Goal: Information Seeking & Learning: Check status

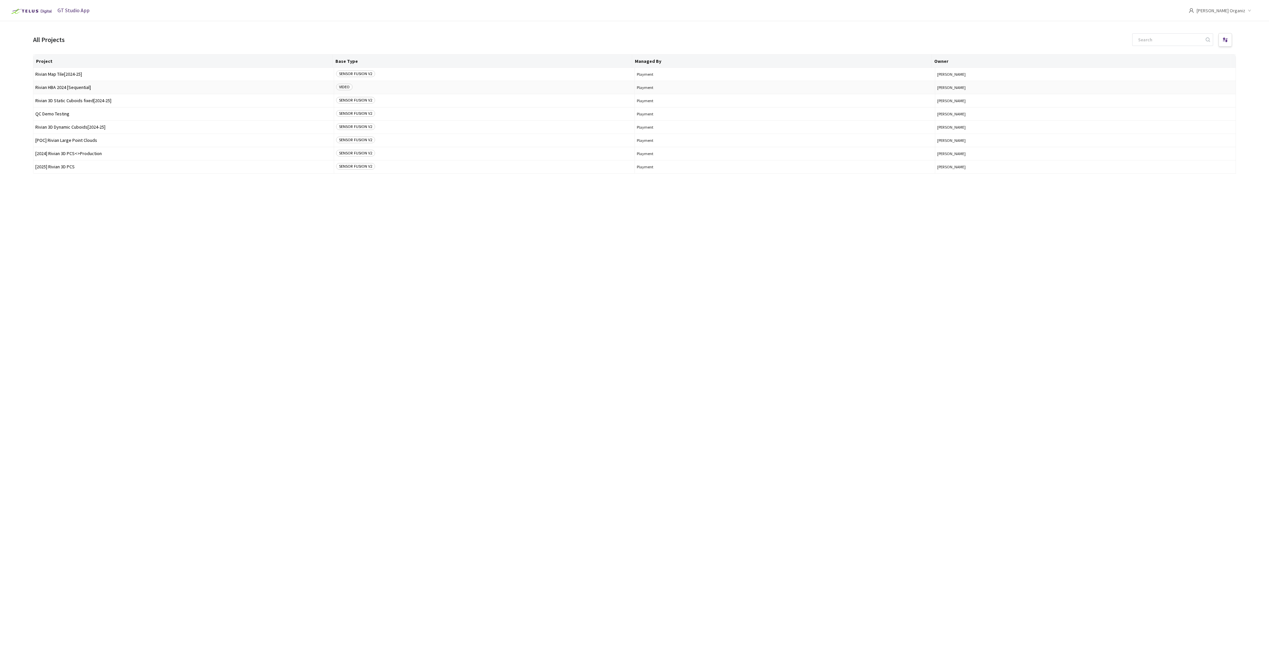
click at [83, 87] on span "Rivian HBA 2024 [Sequential]" at bounding box center [183, 87] width 297 height 5
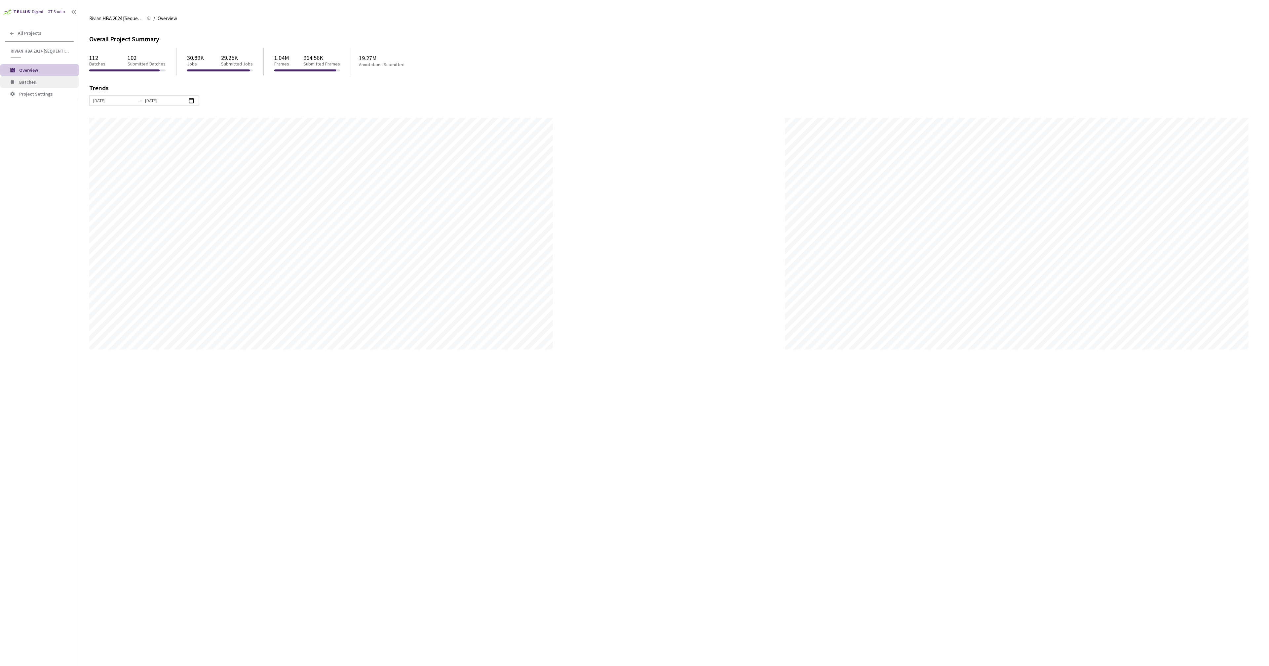
scroll to position [666, 1269]
click at [28, 82] on span "Batches" at bounding box center [27, 82] width 17 height 6
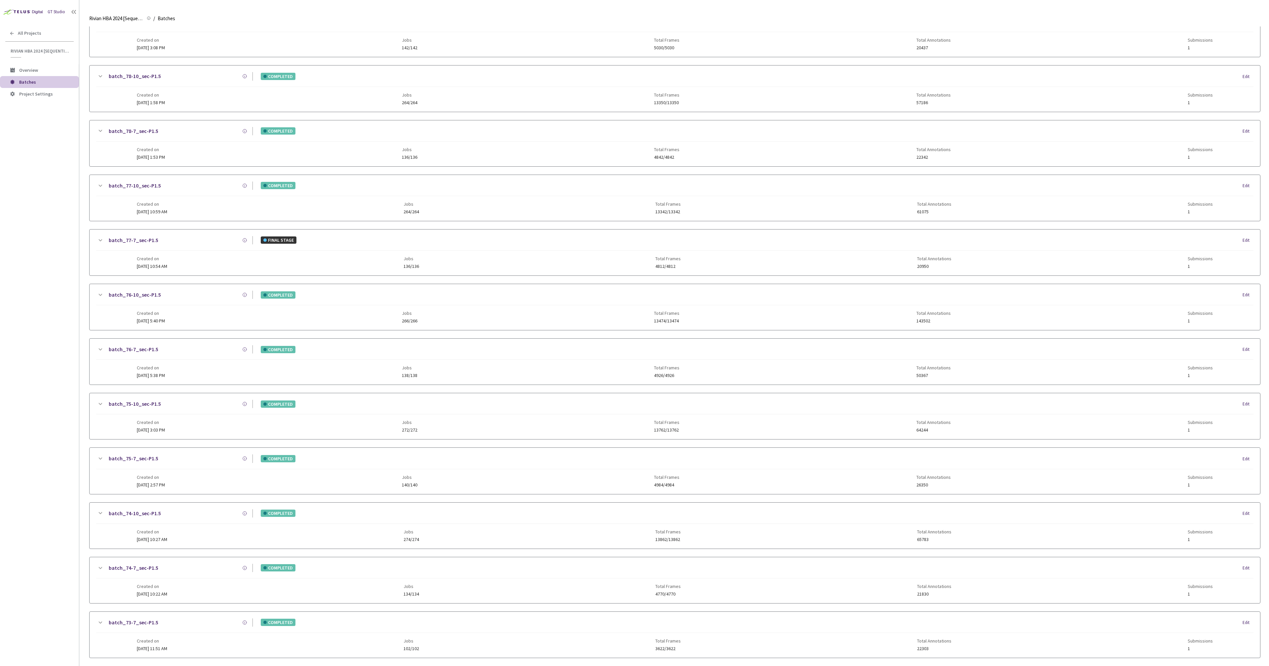
scroll to position [540, 0]
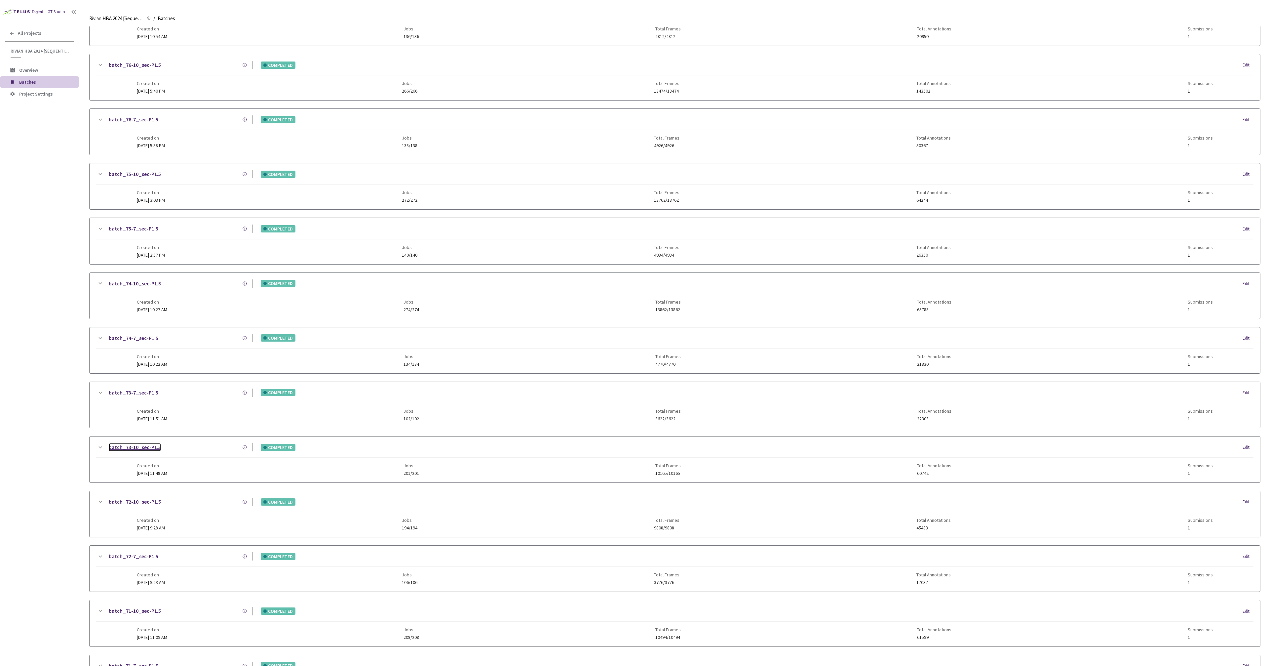
click at [142, 450] on link "batch_73-10_sec-P1.5" at bounding box center [135, 447] width 52 height 8
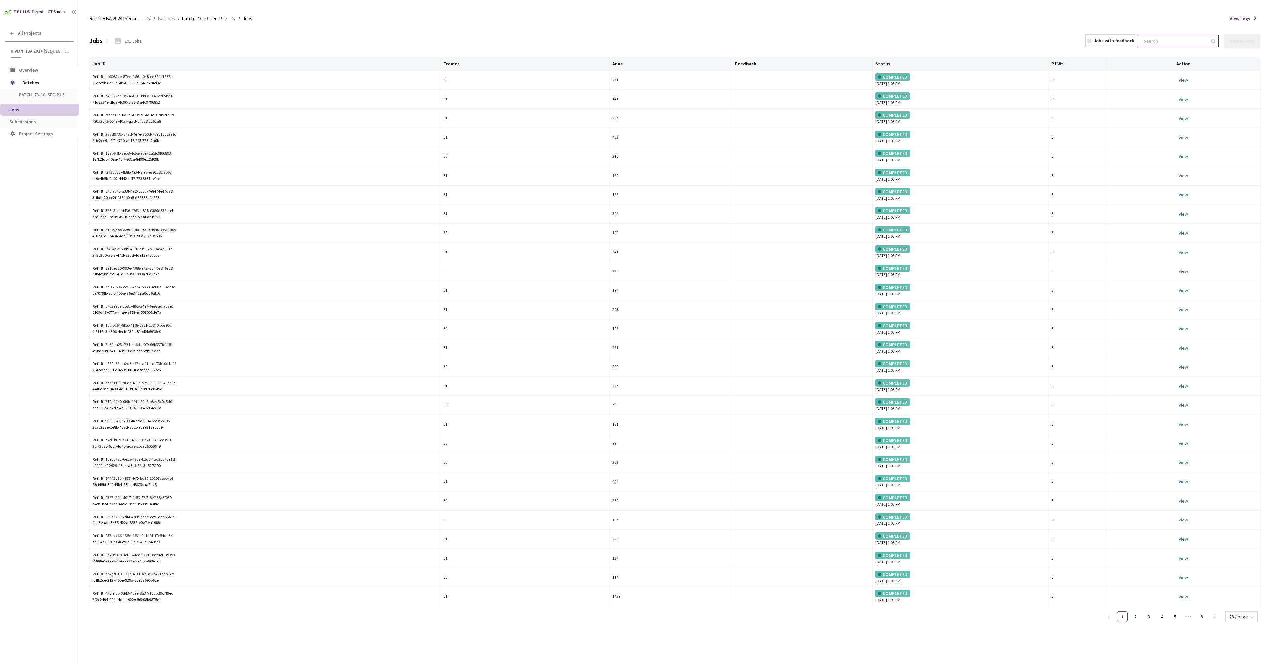
click at [1170, 43] on input at bounding box center [1175, 41] width 70 height 12
paste input "fb165e3d-8d29-48b4-aff7-f4200059d563"
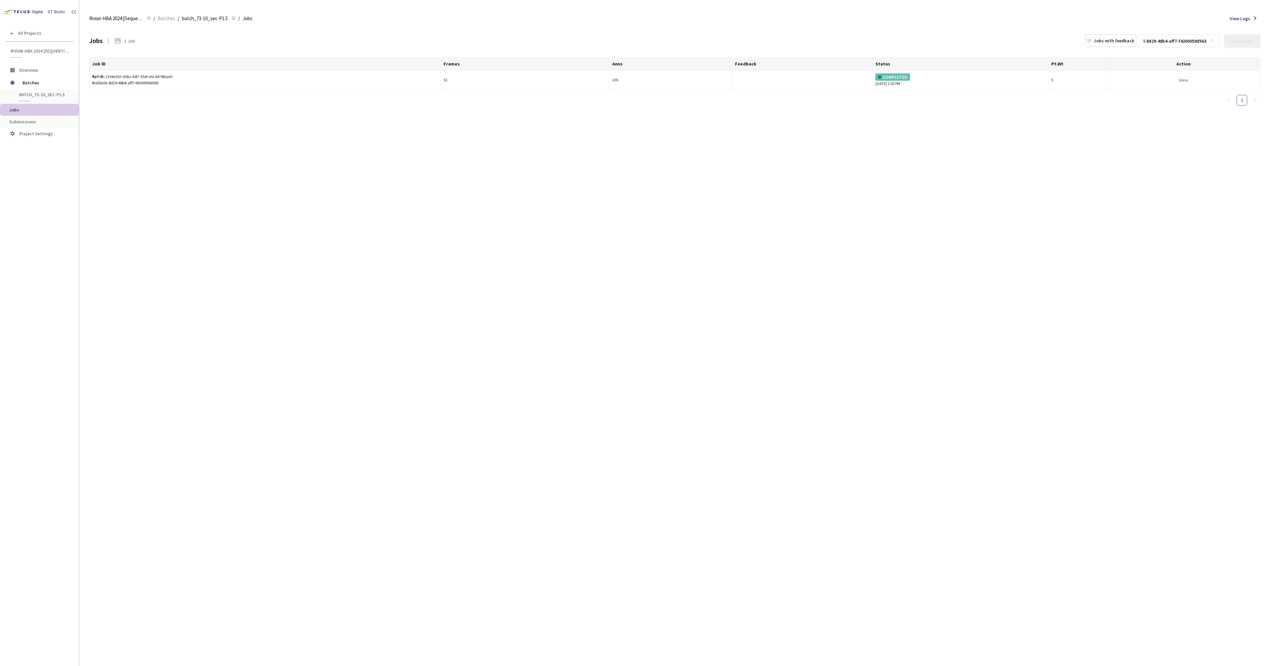
type input "fb165e3d-8d29-48b4-aff7-f4200059d563"
click at [1016, 29] on div "Jobs 1 Job Jobs with feedback fb165e3d-8d29-48b4-aff7-f4200059d563 Create Jobs" at bounding box center [675, 40] width 1172 height 29
click at [1186, 82] on link "View This will only let you view the job and not perform the labelling task." at bounding box center [1183, 80] width 9 height 6
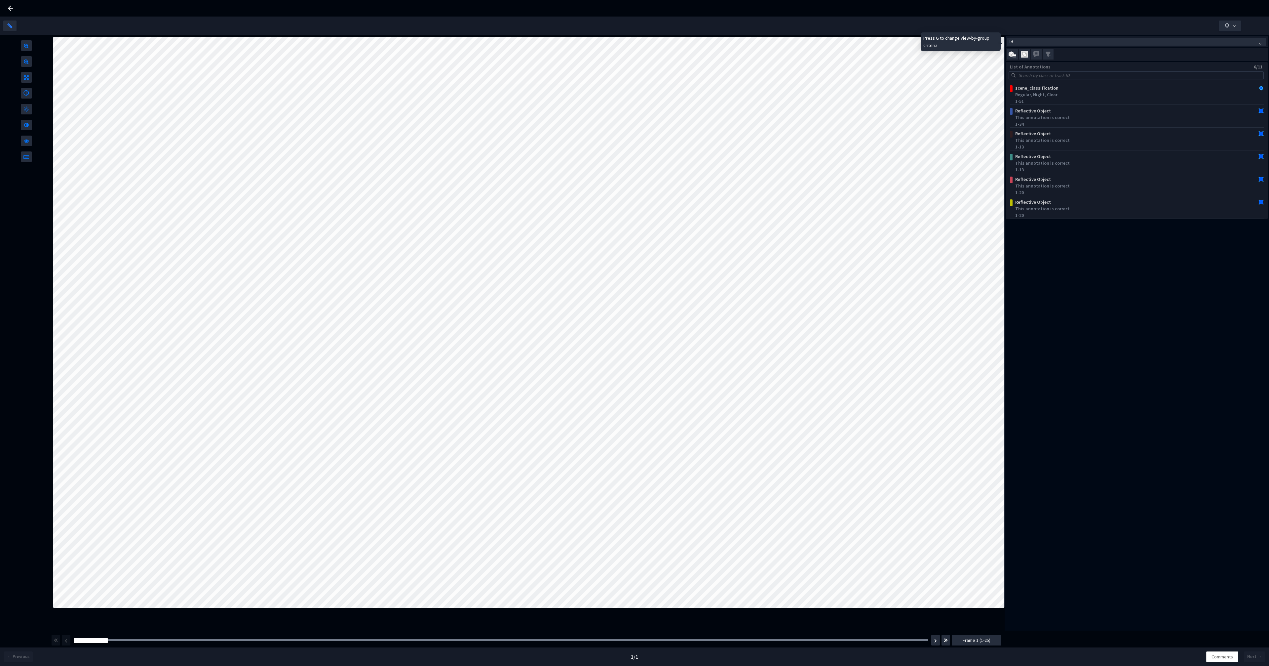
click at [1058, 43] on span "Id" at bounding box center [1137, 41] width 255 height 7
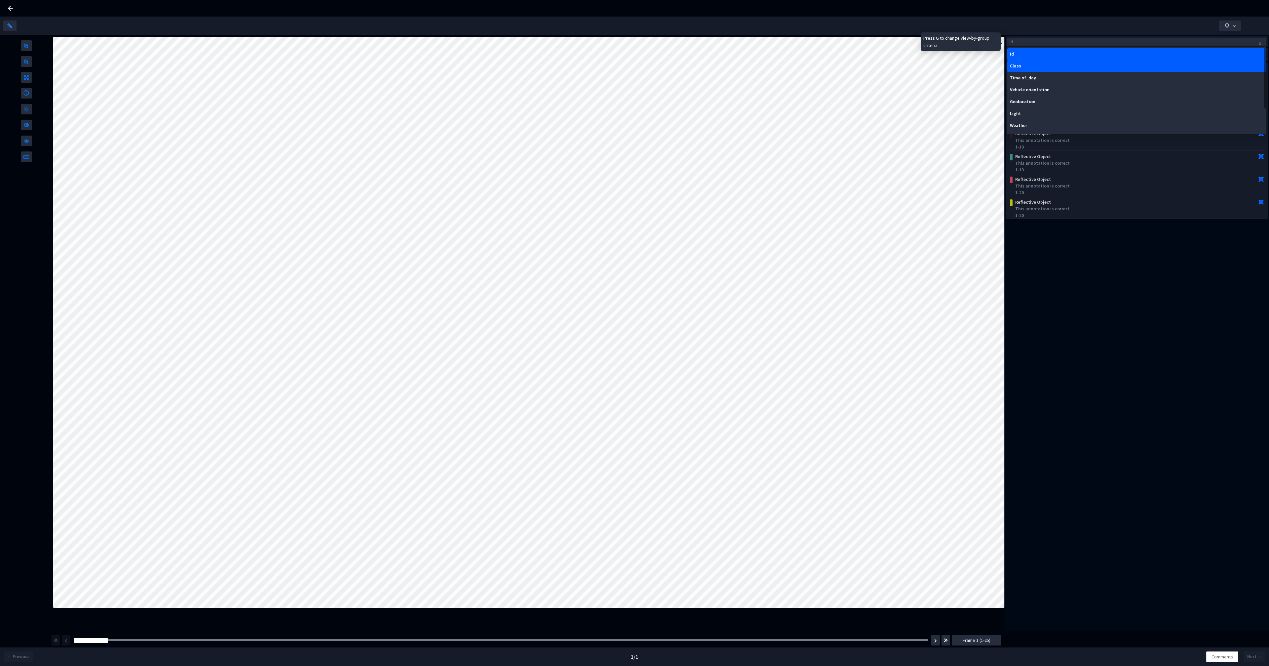
click at [1047, 65] on div "Class" at bounding box center [1137, 65] width 254 height 5
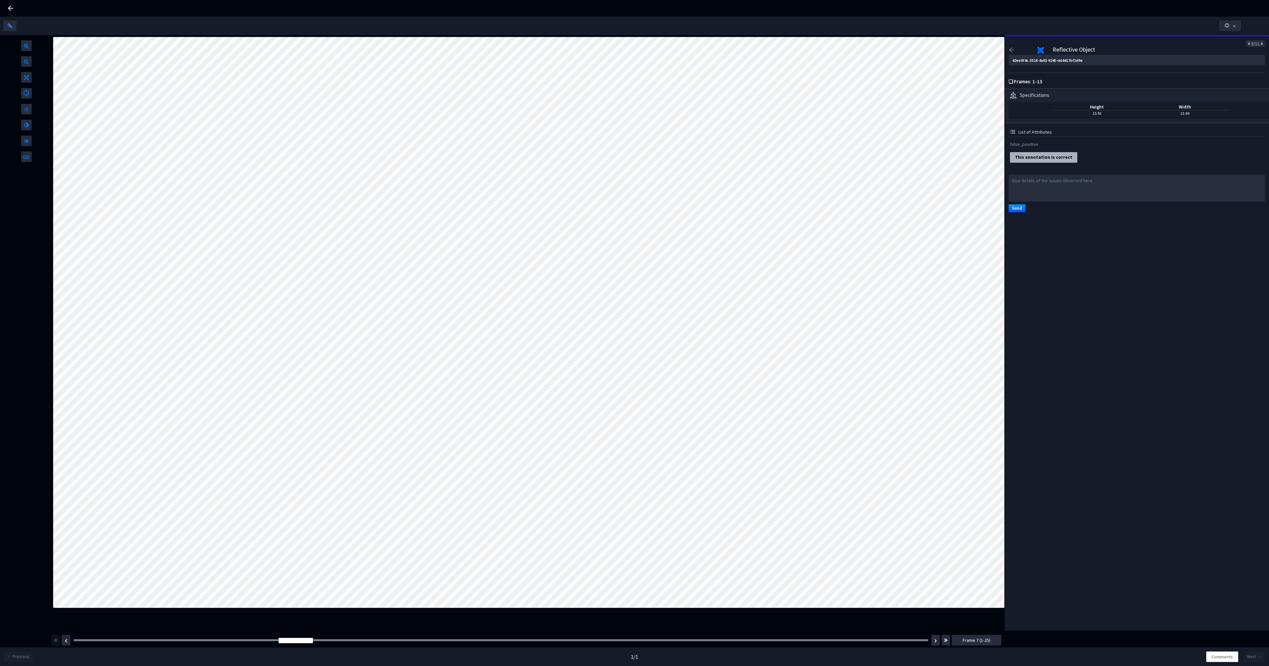
type input "713e0c34-62da-435c-92c4-237e61cc4ee6"
type input "a818b90a-5e53-4692-b0d5-8bbc10598131"
